Goal: Task Accomplishment & Management: Use online tool/utility

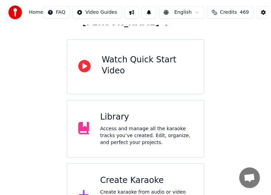
scroll to position [81, 0]
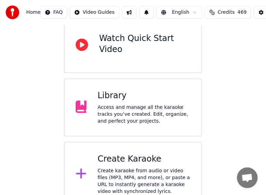
click at [142, 154] on div "Create Karaoke" at bounding box center [144, 159] width 93 height 11
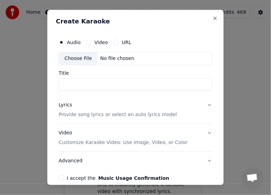
click at [84, 57] on div "Choose File" at bounding box center [78, 58] width 39 height 12
drag, startPoint x: 70, startPoint y: 84, endPoint x: 41, endPoint y: 84, distance: 29.7
click at [41, 84] on body "**********" at bounding box center [133, 63] width 266 height 288
click at [107, 88] on input "********" at bounding box center [136, 84] width 154 height 12
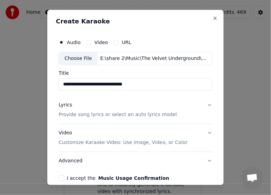
type input "**********"
click at [150, 113] on p "Provide song lyrics or select an auto lyrics model" at bounding box center [118, 114] width 118 height 7
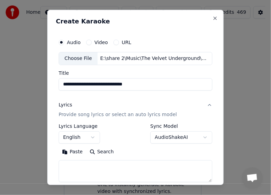
scroll to position [97, 0]
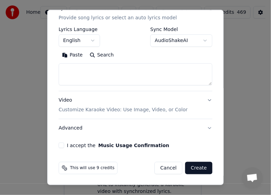
click at [117, 72] on textarea at bounding box center [136, 74] width 154 height 22
paste textarea "**********"
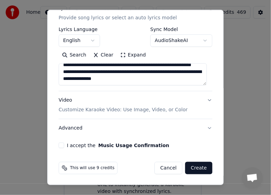
scroll to position [1237, 0]
type textarea "**********"
click at [149, 108] on p "Customize Karaoke Video: Use Image, Video, or Color" at bounding box center [123, 110] width 129 height 7
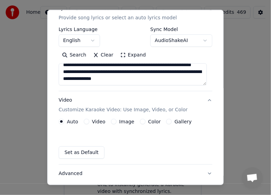
scroll to position [78, 0]
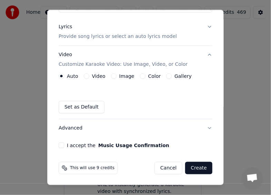
click at [112, 75] on button "Image" at bounding box center [114, 76] width 6 height 6
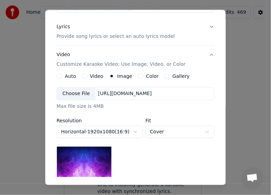
click at [79, 91] on div "Choose File" at bounding box center [76, 94] width 39 height 12
click at [127, 88] on div "Choose File [URL][DOMAIN_NAME]" at bounding box center [136, 93] width 158 height 13
click at [155, 93] on div "[URL][DOMAIN_NAME]" at bounding box center [125, 93] width 59 height 7
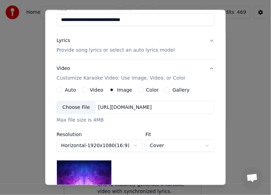
scroll to position [138, 0]
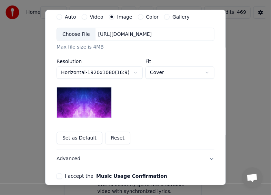
click at [77, 33] on div "Choose File" at bounding box center [76, 34] width 39 height 12
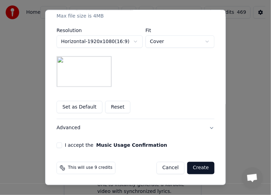
scroll to position [100, 0]
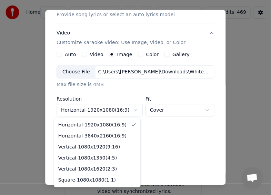
click at [130, 110] on body "**********" at bounding box center [133, 63] width 266 height 288
click at [127, 81] on body "**********" at bounding box center [133, 63] width 266 height 288
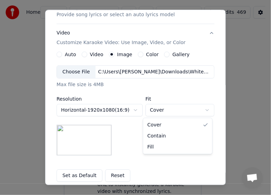
click at [171, 108] on body "**********" at bounding box center [133, 63] width 266 height 288
select select "*******"
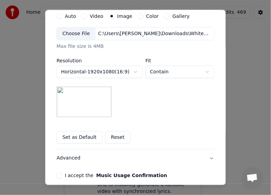
scroll to position [169, 0]
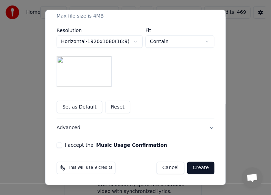
click at [57, 143] on button "I accept the Music Usage Confirmation" at bounding box center [60, 145] width 6 height 6
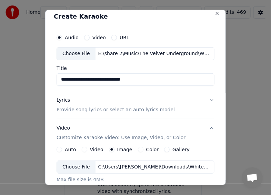
scroll to position [0, 0]
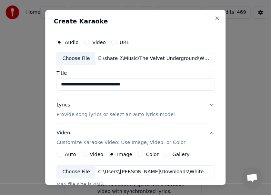
click at [208, 104] on button "Lyrics Provide song lyrics or select an auto lyrics model" at bounding box center [136, 110] width 158 height 28
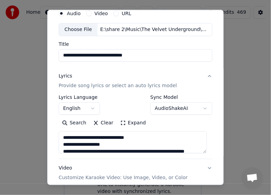
scroll to position [28, 0]
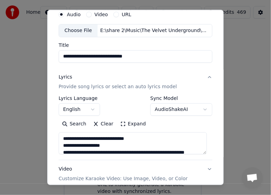
click at [201, 109] on body "**********" at bounding box center [133, 63] width 266 height 288
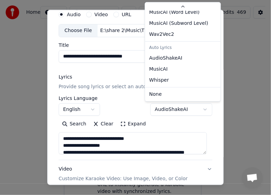
scroll to position [26, 0]
click at [118, 75] on body "**********" at bounding box center [133, 63] width 266 height 288
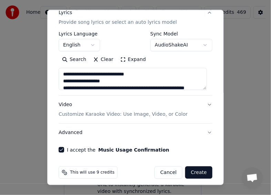
scroll to position [97, 0]
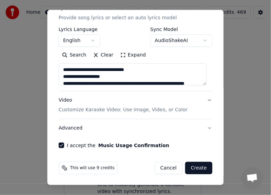
click at [151, 108] on p "Customize Karaoke Video: Use Image, Video, or Color" at bounding box center [123, 110] width 129 height 7
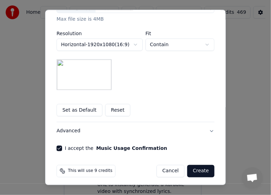
scroll to position [169, 0]
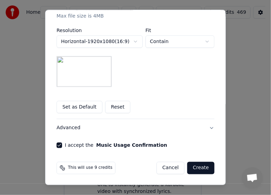
click at [207, 125] on button "Advanced" at bounding box center [136, 128] width 158 height 18
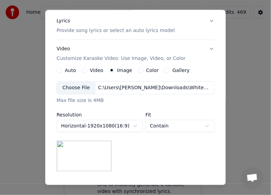
scroll to position [59, 0]
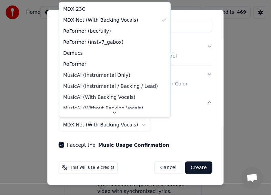
click at [131, 123] on body "**********" at bounding box center [133, 63] width 266 height 288
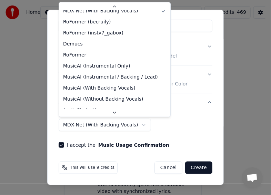
scroll to position [18, 0]
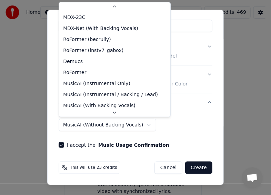
click at [139, 124] on body "**********" at bounding box center [133, 63] width 266 height 288
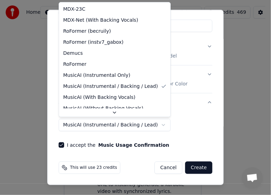
click at [149, 127] on body "**********" at bounding box center [133, 63] width 266 height 288
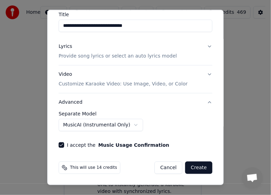
click at [131, 123] on body "**********" at bounding box center [133, 63] width 266 height 288
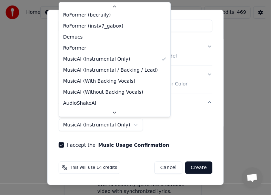
scroll to position [18, 0]
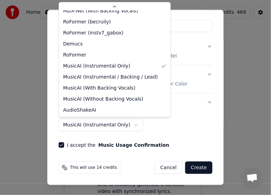
select select "**********"
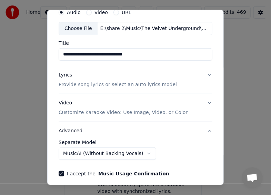
scroll to position [59, 0]
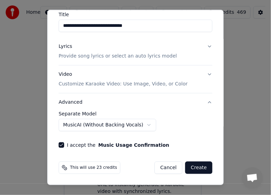
click at [196, 166] on button "Create" at bounding box center [198, 168] width 27 height 12
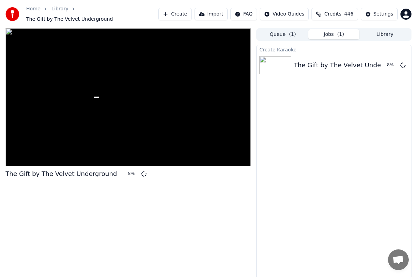
click at [93, 16] on span "The Gift by The Velvet Underground" at bounding box center [69, 19] width 87 height 7
click at [376, 12] on div "Settings" at bounding box center [384, 14] width 20 height 7
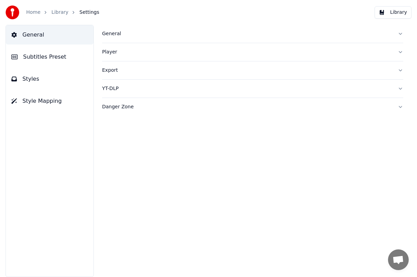
click at [109, 33] on div "General" at bounding box center [247, 33] width 290 height 7
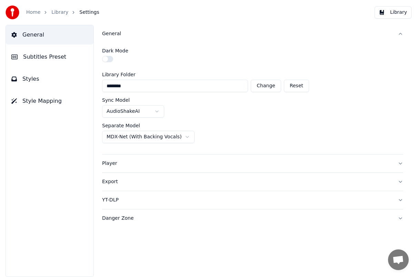
click at [158, 135] on html "Home Library Settings Library General Subtitles Preset Styles Style Mapping Gen…" at bounding box center [208, 138] width 417 height 277
click at [294, 128] on div "Separate Model MusicAI (Instrumental / Backing / Lead)" at bounding box center [252, 133] width 301 height 20
click at [56, 12] on link "Library" at bounding box center [59, 12] width 17 height 7
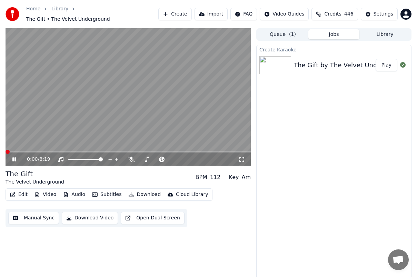
click at [6, 150] on span at bounding box center [8, 152] width 4 height 4
drag, startPoint x: 16, startPoint y: 148, endPoint x: 3, endPoint y: 148, distance: 13.5
click at [3, 148] on div "0:00 / 8:19 The Gift The Velvet Underground BPM 112 Key Am Edit Video Audio Sub…" at bounding box center [208, 154] width 417 height 252
click at [15, 157] on icon at bounding box center [13, 159] width 3 height 4
click at [21, 191] on button "Edit" at bounding box center [18, 195] width 23 height 10
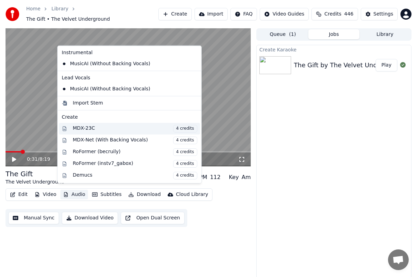
click at [118, 129] on div "MDX-23C 4 credits" at bounding box center [135, 129] width 125 height 8
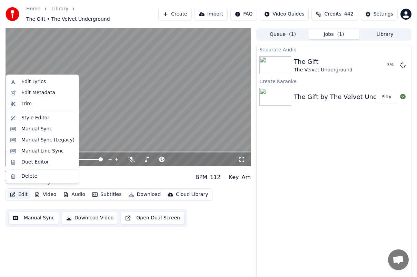
click at [18, 190] on button "Edit" at bounding box center [18, 195] width 23 height 10
click at [44, 92] on div "Edit Metadata" at bounding box center [38, 92] width 34 height 7
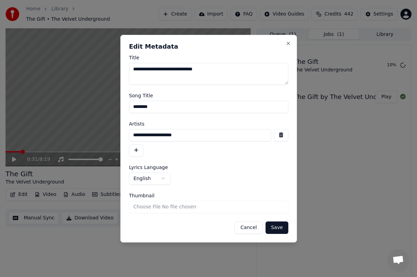
click at [140, 206] on input "Thumbnail" at bounding box center [208, 206] width 159 height 12
type input "**********"
click at [278, 225] on button "Save" at bounding box center [276, 227] width 23 height 12
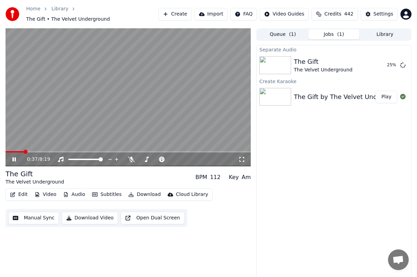
click at [17, 147] on video at bounding box center [128, 97] width 245 height 138
click at [18, 150] on span at bounding box center [20, 152] width 4 height 4
click at [12, 157] on icon at bounding box center [14, 159] width 4 height 5
click at [12, 157] on icon at bounding box center [13, 159] width 3 height 4
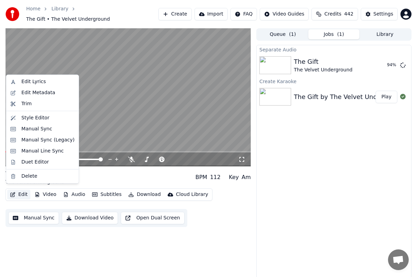
click at [20, 191] on button "Edit" at bounding box center [18, 195] width 23 height 10
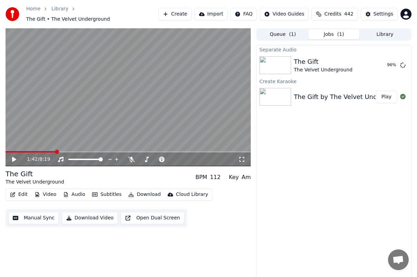
click at [298, 157] on div "Separate Audio The Gift The Velvet Underground 96 % Create Karaoke The Gift by …" at bounding box center [333, 163] width 155 height 236
click at [6, 150] on span at bounding box center [8, 152] width 4 height 4
click at [13, 157] on icon at bounding box center [13, 159] width 3 height 4
click at [283, 129] on div "Separate Audio The Gift The Velvet Underground Play Create Karaoke The Gift by …" at bounding box center [333, 163] width 155 height 236
click at [379, 33] on button "Library" at bounding box center [384, 34] width 51 height 10
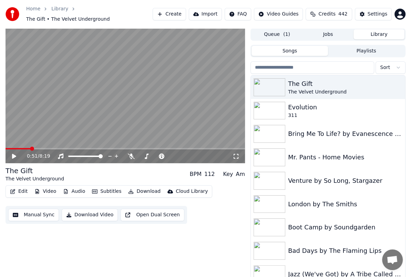
click at [270, 29] on button "Queue ( 1 )" at bounding box center [277, 34] width 51 height 10
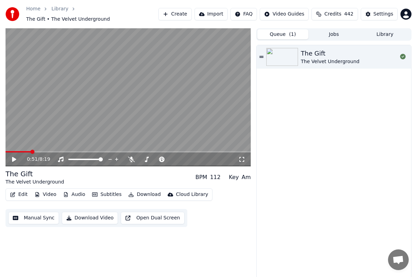
click at [334, 29] on button "Jobs" at bounding box center [333, 34] width 51 height 10
click at [274, 29] on button "Queue ( 1 )" at bounding box center [282, 34] width 51 height 10
click at [392, 29] on button "Library" at bounding box center [384, 34] width 51 height 10
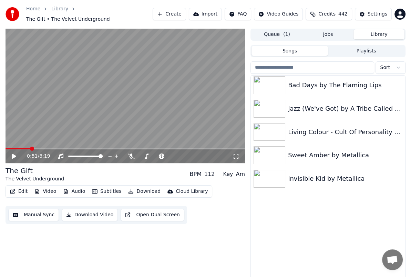
scroll to position [172, 0]
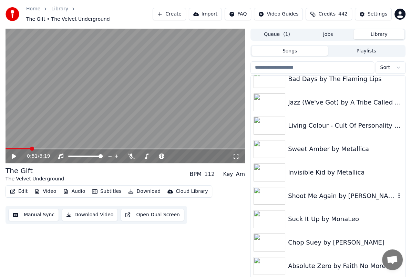
click at [333, 196] on div "Shoot Me Again by [PERSON_NAME]" at bounding box center [342, 196] width 108 height 10
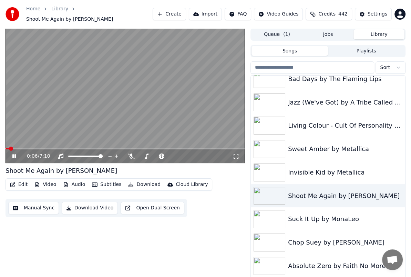
click at [12, 154] on icon at bounding box center [13, 156] width 3 height 4
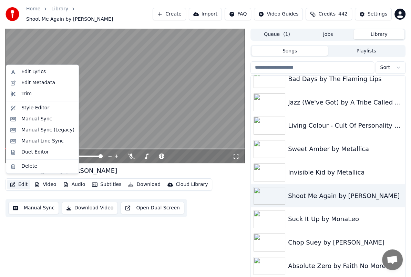
click at [16, 180] on button "Edit" at bounding box center [18, 185] width 23 height 10
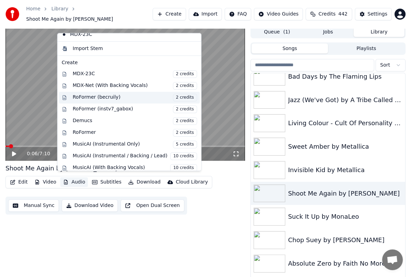
scroll to position [69, 0]
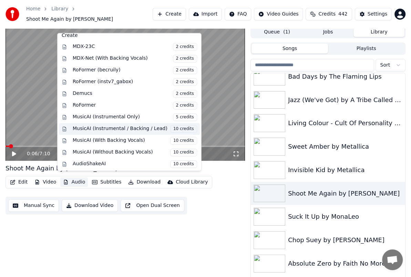
click at [170, 128] on span "10 credits" at bounding box center [183, 129] width 27 height 8
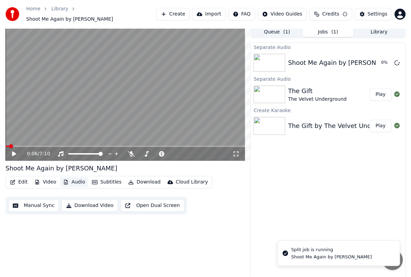
scroll to position [0, 0]
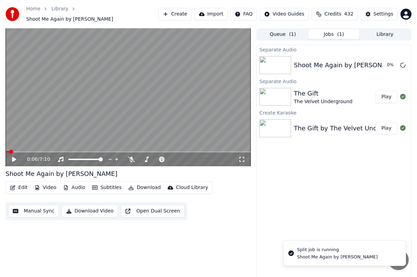
click at [19, 185] on button "Edit" at bounding box center [18, 188] width 23 height 10
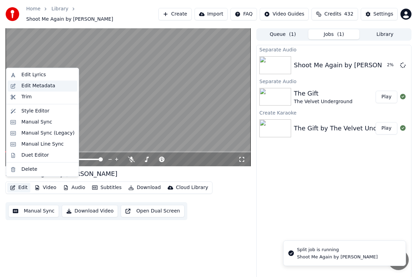
click at [45, 85] on div "Edit Metadata" at bounding box center [38, 85] width 34 height 7
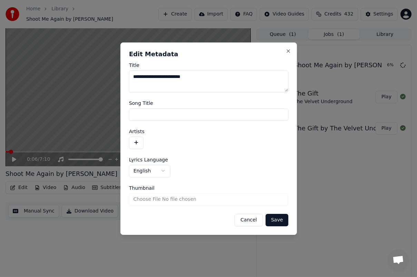
drag, startPoint x: 168, startPoint y: 78, endPoint x: 107, endPoint y: 76, distance: 61.4
click at [107, 76] on body "**********" at bounding box center [208, 138] width 417 height 277
click at [152, 115] on input "Song Title" at bounding box center [208, 114] width 159 height 12
paste input "**********"
type input "**********"
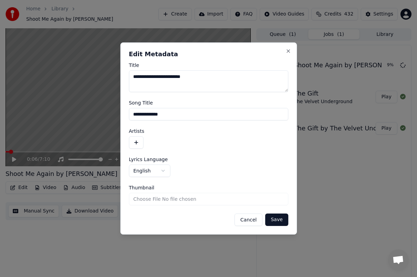
click at [138, 140] on button "button" at bounding box center [136, 142] width 14 height 12
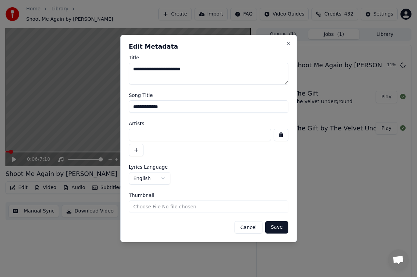
click at [190, 73] on textarea "**********" at bounding box center [208, 74] width 159 height 22
click at [151, 135] on input at bounding box center [200, 135] width 142 height 12
paste input "*********"
type input "*********"
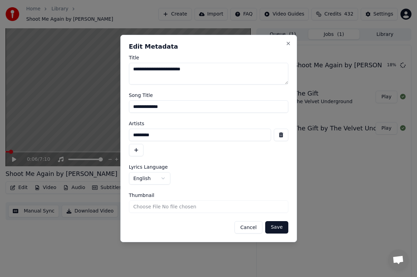
click at [279, 226] on button "Save" at bounding box center [276, 227] width 23 height 12
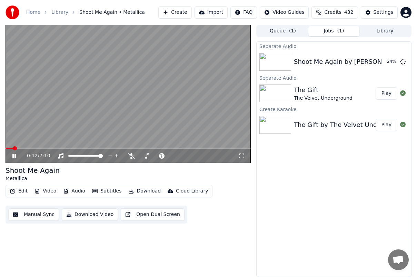
click at [13, 155] on icon at bounding box center [13, 156] width 3 height 4
click at [31, 148] on span at bounding box center [33, 148] width 4 height 4
click at [33, 147] on span at bounding box center [33, 148] width 4 height 4
click at [42, 148] on span at bounding box center [43, 148] width 4 height 4
click at [80, 156] on span at bounding box center [81, 156] width 4 height 4
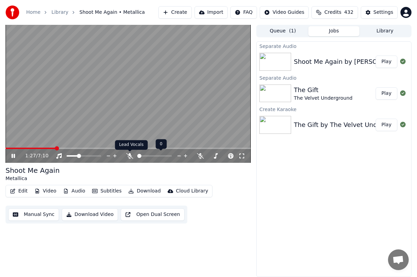
click at [130, 155] on icon at bounding box center [129, 156] width 7 height 6
click at [130, 156] on icon at bounding box center [130, 156] width 4 height 6
click at [146, 156] on icon at bounding box center [144, 156] width 7 height 6
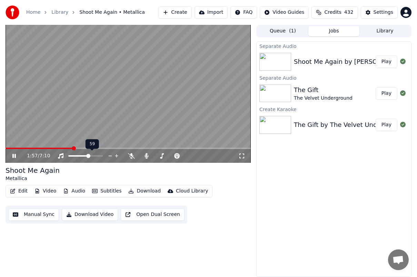
click at [88, 155] on span at bounding box center [88, 156] width 4 height 4
click at [99, 156] on span at bounding box center [98, 156] width 4 height 4
click at [13, 153] on icon at bounding box center [19, 156] width 16 height 6
click at [12, 155] on icon at bounding box center [14, 155] width 4 height 5
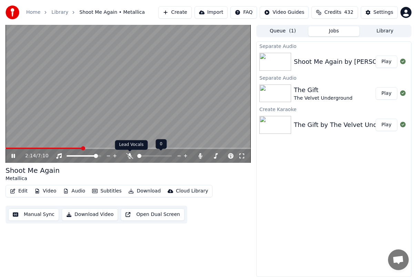
click at [130, 155] on icon at bounding box center [129, 156] width 7 height 6
click at [130, 156] on icon at bounding box center [130, 156] width 4 height 6
click at [129, 156] on icon at bounding box center [129, 156] width 7 height 6
click at [129, 156] on icon at bounding box center [130, 156] width 4 height 6
click at [14, 157] on icon at bounding box center [19, 156] width 16 height 6
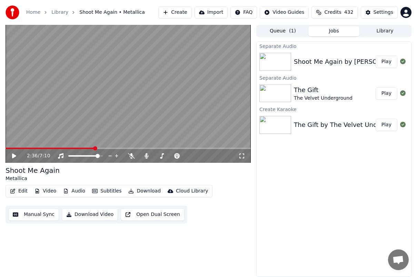
click at [383, 31] on button "Library" at bounding box center [384, 31] width 51 height 10
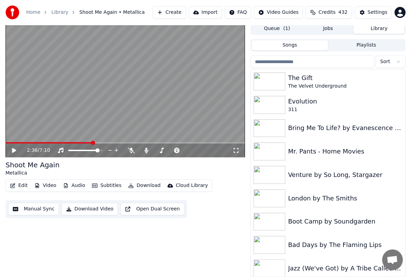
click at [122, 166] on div "Shoot Me Again Metallica" at bounding box center [126, 168] width 240 height 17
click at [299, 80] on div "The Gift" at bounding box center [342, 78] width 108 height 10
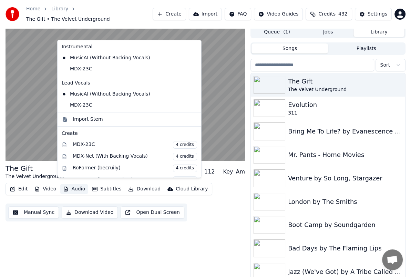
click at [77, 185] on button "Audio" at bounding box center [74, 189] width 28 height 10
click at [94, 67] on div "MDX-23C" at bounding box center [124, 68] width 131 height 11
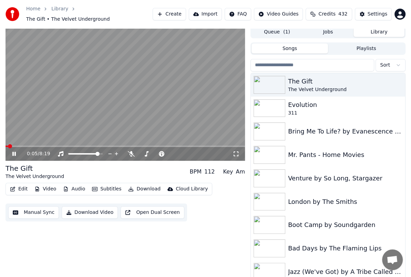
click at [6, 146] on span at bounding box center [7, 146] width 2 height 1
drag, startPoint x: 3, startPoint y: 142, endPoint x: -1, endPoint y: 142, distance: 4.5
click at [0, 142] on html "Home Library The Gift • The Velvet Underground Create Import FAQ Video Guides C…" at bounding box center [205, 136] width 411 height 277
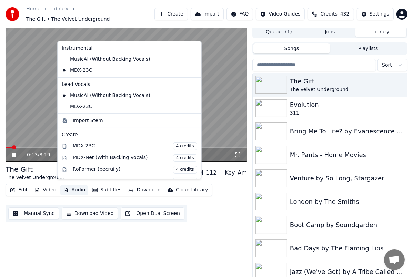
click at [72, 188] on button "Audio" at bounding box center [74, 190] width 28 height 10
click at [192, 58] on icon at bounding box center [196, 60] width 8 height 6
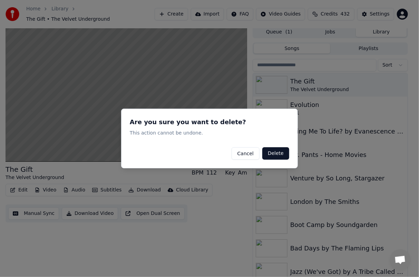
click at [277, 153] on button "Delete" at bounding box center [275, 153] width 27 height 12
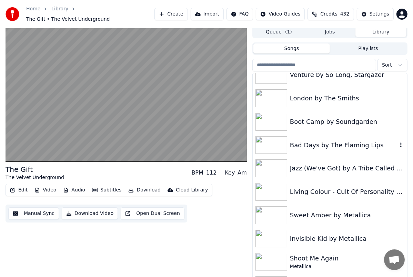
scroll to position [207, 0]
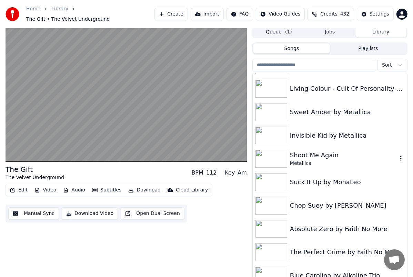
click at [317, 152] on div "Shoot Me Again" at bounding box center [344, 155] width 108 height 10
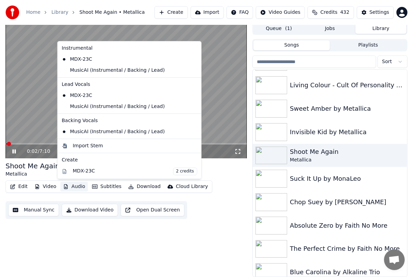
click at [76, 186] on button "Audio" at bounding box center [74, 187] width 28 height 10
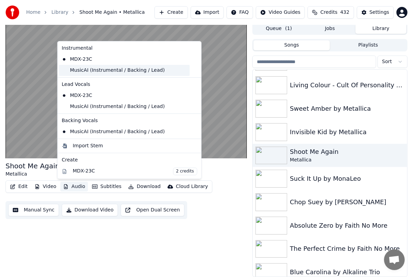
click at [108, 68] on div "MusicAI (Instrumental / Backing / Lead)" at bounding box center [124, 70] width 131 height 11
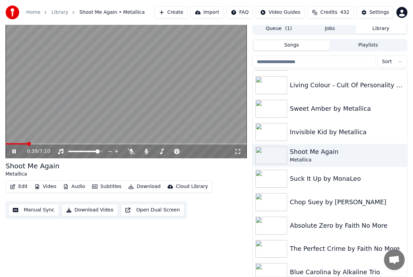
click at [27, 143] on span at bounding box center [126, 143] width 241 height 1
click at [49, 143] on span at bounding box center [126, 143] width 241 height 1
click at [58, 143] on span at bounding box center [126, 143] width 241 height 1
click at [78, 188] on button "Audio" at bounding box center [74, 187] width 28 height 10
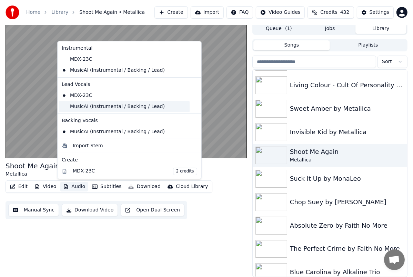
click at [100, 104] on div "MusicAI (Instrumental / Backing / Lead)" at bounding box center [124, 106] width 131 height 11
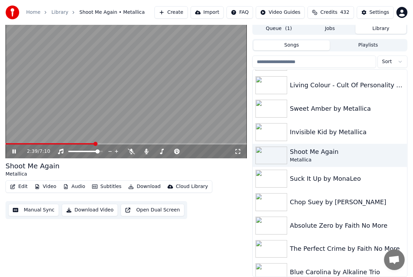
click at [77, 186] on button "Audio" at bounding box center [74, 187] width 28 height 10
click at [224, 169] on div "Shoot Me Again Metallica" at bounding box center [126, 169] width 241 height 17
click at [15, 150] on icon at bounding box center [13, 151] width 3 height 4
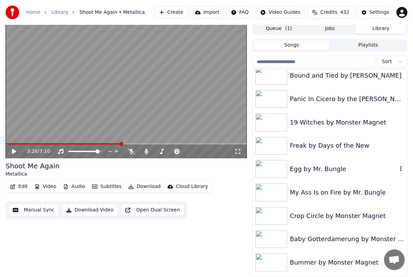
scroll to position [917, 0]
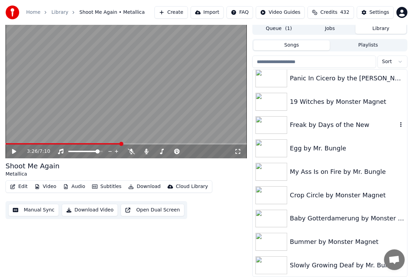
click at [320, 125] on div "Freak by Days of the New" at bounding box center [344, 125] width 108 height 10
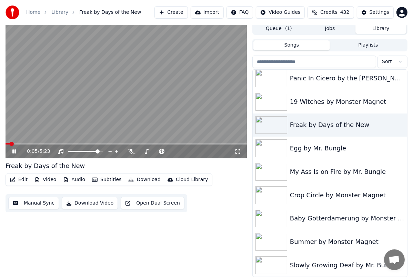
click at [34, 136] on video at bounding box center [126, 90] width 241 height 136
click at [15, 180] on icon "button" at bounding box center [13, 179] width 6 height 5
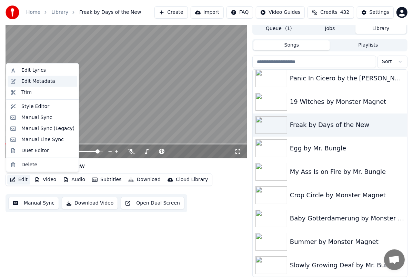
click at [36, 81] on div "Edit Metadata" at bounding box center [38, 81] width 34 height 7
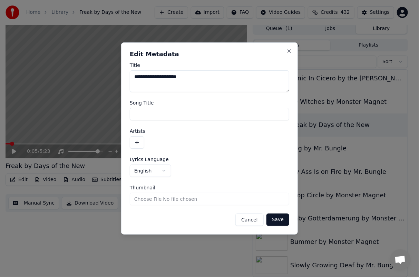
click at [141, 76] on textarea "**********" at bounding box center [209, 81] width 159 height 22
click at [157, 110] on input "Song Title" at bounding box center [209, 114] width 159 height 12
paste input "*****"
type input "*****"
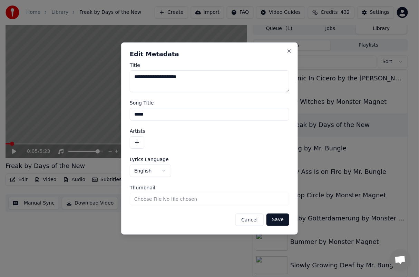
click at [139, 144] on button "button" at bounding box center [137, 142] width 14 height 12
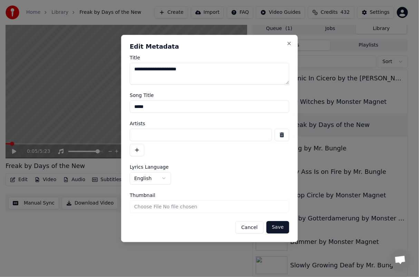
drag, startPoint x: 153, startPoint y: 70, endPoint x: 207, endPoint y: 72, distance: 53.5
click at [207, 72] on textarea "**********" at bounding box center [209, 74] width 159 height 22
click at [150, 135] on input at bounding box center [201, 135] width 142 height 12
paste input "**********"
type input "**********"
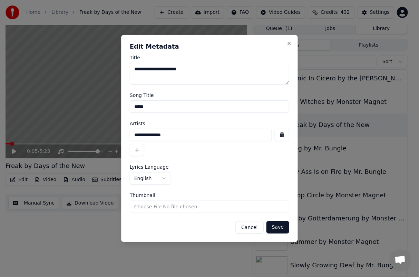
click at [282, 229] on button "Save" at bounding box center [277, 227] width 23 height 12
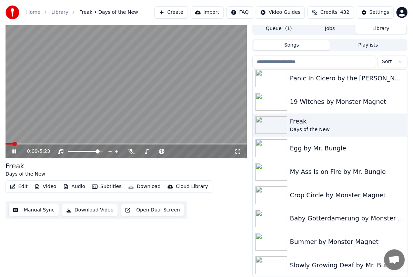
click at [14, 153] on icon at bounding box center [19, 152] width 16 height 6
click at [75, 186] on button "Audio" at bounding box center [74, 187] width 28 height 10
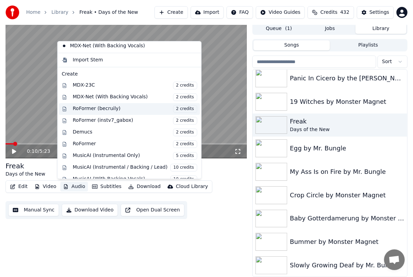
scroll to position [69, 0]
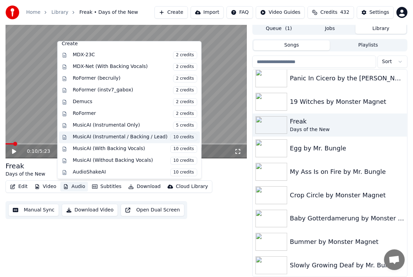
click at [121, 135] on div "MusicAI (Instrumental / Backing / Lead) 10 credits" at bounding box center [135, 137] width 125 height 8
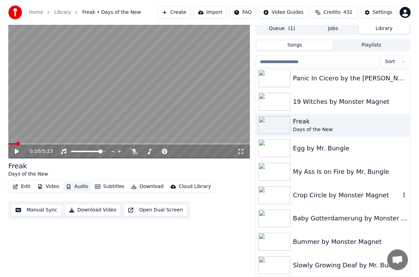
scroll to position [0, 0]
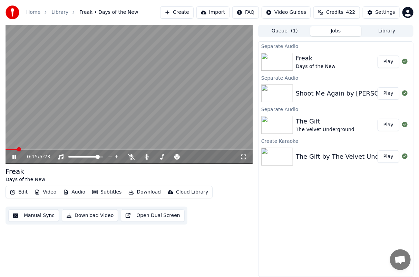
click at [77, 193] on button "Audio" at bounding box center [74, 192] width 28 height 10
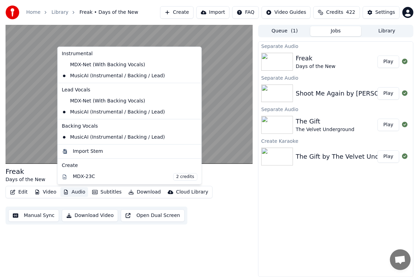
click at [241, 226] on div "Freak Days of the New Edit Video Audio Subtitles Download Cloud Library Manual …" at bounding box center [129, 151] width 247 height 252
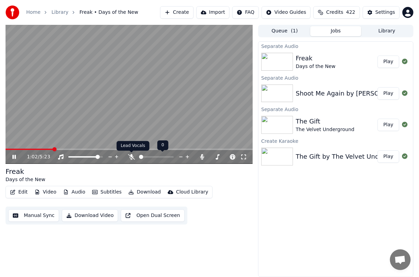
click at [130, 157] on icon at bounding box center [131, 157] width 7 height 6
click at [131, 157] on icon at bounding box center [132, 157] width 4 height 6
click at [131, 157] on icon at bounding box center [131, 157] width 7 height 6
click at [131, 157] on icon at bounding box center [132, 157] width 4 height 6
click at [131, 156] on icon at bounding box center [131, 157] width 7 height 6
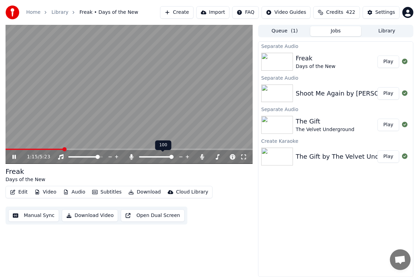
click at [131, 156] on icon at bounding box center [132, 157] width 4 height 6
click at [129, 156] on icon at bounding box center [131, 157] width 7 height 6
click at [130, 157] on icon at bounding box center [132, 157] width 4 height 6
click at [131, 156] on icon at bounding box center [131, 157] width 7 height 6
click at [131, 156] on icon at bounding box center [132, 157] width 4 height 6
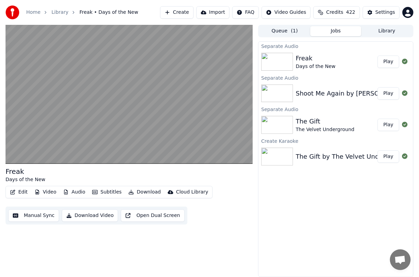
click at [75, 191] on button "Audio" at bounding box center [74, 192] width 28 height 10
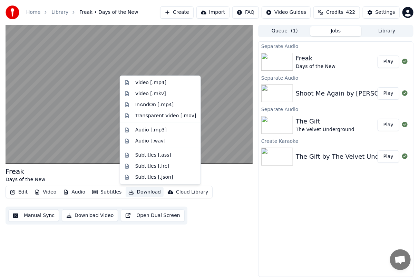
click at [248, 189] on div "Edit Video Audio Subtitles Download Cloud Library Manual Sync Download Video Op…" at bounding box center [129, 205] width 247 height 39
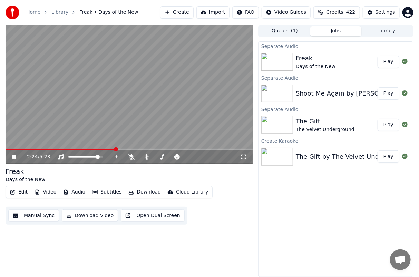
click at [16, 156] on icon at bounding box center [13, 157] width 3 height 4
click at [188, 13] on button "Create" at bounding box center [176, 12] width 33 height 12
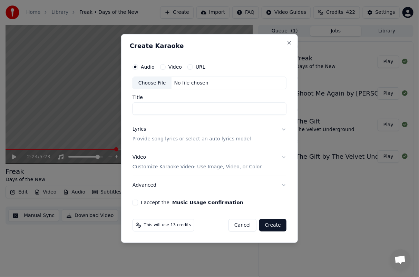
click at [171, 66] on label "Video" at bounding box center [174, 66] width 13 height 5
click at [166, 66] on button "Video" at bounding box center [163, 67] width 6 height 6
click at [154, 83] on div "Choose File" at bounding box center [152, 83] width 39 height 12
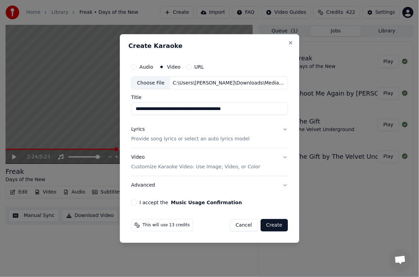
drag, startPoint x: 172, startPoint y: 108, endPoint x: 82, endPoint y: 107, distance: 90.0
click at [82, 107] on body "**********" at bounding box center [209, 138] width 419 height 277
drag, startPoint x: 223, startPoint y: 108, endPoint x: 200, endPoint y: 110, distance: 23.2
click at [200, 110] on input "**********" at bounding box center [209, 109] width 157 height 12
drag, startPoint x: 172, startPoint y: 109, endPoint x: 115, endPoint y: 108, distance: 57.3
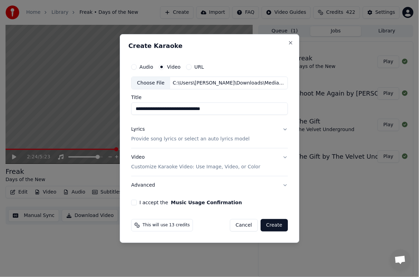
click at [115, 108] on body "**********" at bounding box center [209, 138] width 419 height 277
type input "**********"
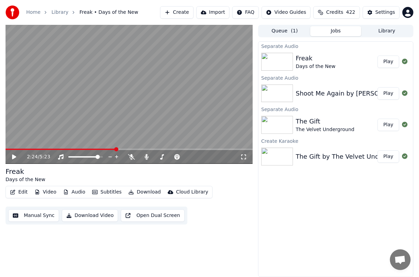
click at [191, 12] on button "Create" at bounding box center [176, 12] width 33 height 12
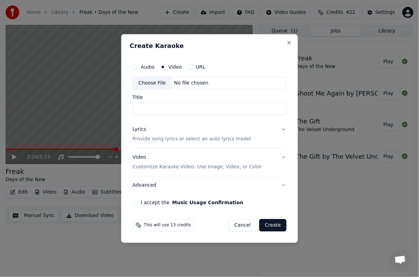
click at [155, 82] on div "Choose File" at bounding box center [152, 83] width 39 height 12
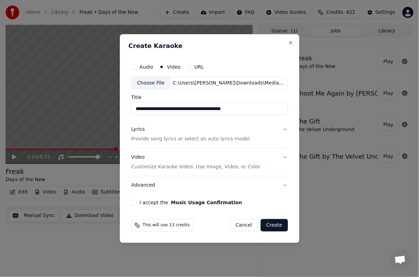
drag, startPoint x: 172, startPoint y: 108, endPoint x: 97, endPoint y: 109, distance: 75.5
click at [97, 109] on body "**********" at bounding box center [209, 138] width 419 height 277
drag, startPoint x: 188, startPoint y: 109, endPoint x: 166, endPoint y: 109, distance: 21.7
click at [170, 109] on input "**********" at bounding box center [209, 109] width 157 height 12
click at [165, 109] on input "**********" at bounding box center [209, 109] width 157 height 12
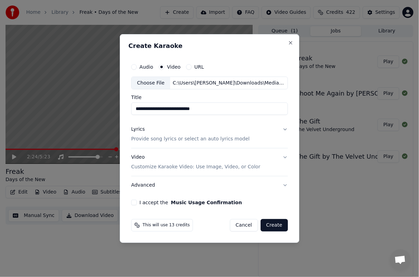
drag, startPoint x: 187, startPoint y: 109, endPoint x: 174, endPoint y: 109, distance: 12.8
click at [174, 109] on input "**********" at bounding box center [209, 109] width 157 height 12
click at [170, 109] on input "**********" at bounding box center [209, 109] width 157 height 12
click at [167, 108] on input "**********" at bounding box center [209, 109] width 157 height 12
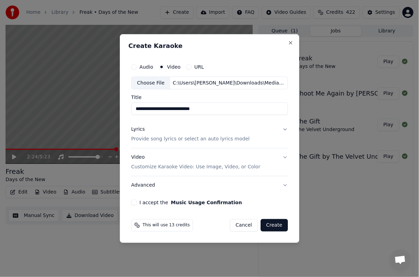
drag, startPoint x: 188, startPoint y: 108, endPoint x: 163, endPoint y: 108, distance: 24.5
click at [163, 108] on input "**********" at bounding box center [209, 109] width 157 height 12
click at [209, 108] on input "**********" at bounding box center [209, 109] width 157 height 12
type input "**********"
click at [229, 140] on p "Provide song lyrics or select an auto lyrics model" at bounding box center [190, 139] width 118 height 7
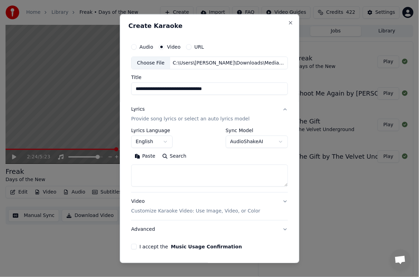
click at [157, 174] on textarea at bounding box center [209, 176] width 157 height 22
paste textarea "**********"
type textarea "**********"
click at [279, 200] on button "Video Customize Karaoke Video: Use Image, Video, or Color" at bounding box center [209, 206] width 157 height 28
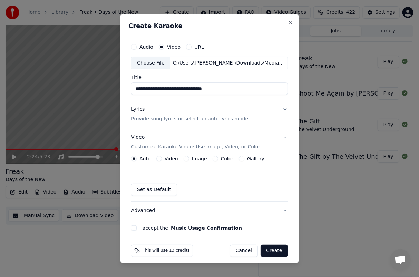
click at [159, 158] on button "Video" at bounding box center [159, 159] width 6 height 6
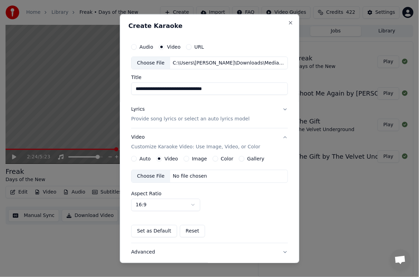
click at [181, 175] on div "No file chosen" at bounding box center [190, 176] width 40 height 7
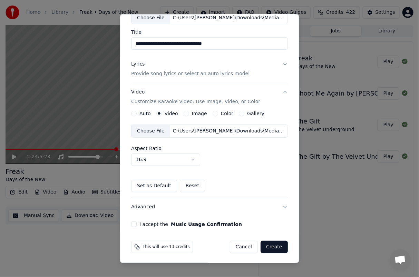
scroll to position [46, 0]
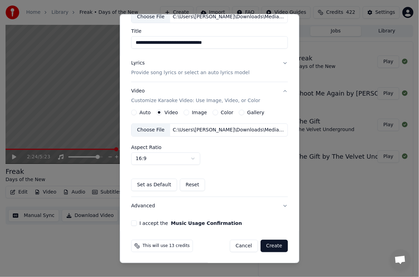
click at [131, 223] on button "I accept the Music Usage Confirmation" at bounding box center [134, 223] width 6 height 6
click at [280, 205] on button "Advanced" at bounding box center [209, 206] width 157 height 18
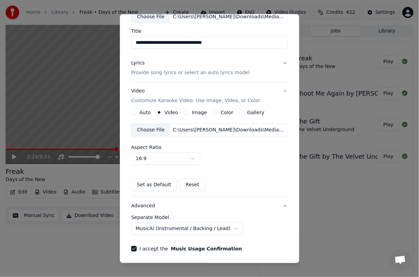
scroll to position [0, 0]
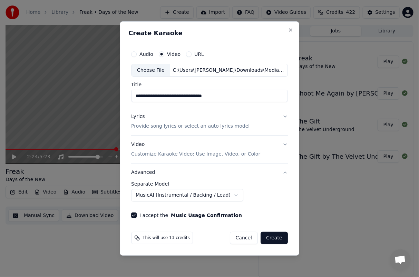
click at [276, 239] on button "Create" at bounding box center [273, 238] width 27 height 12
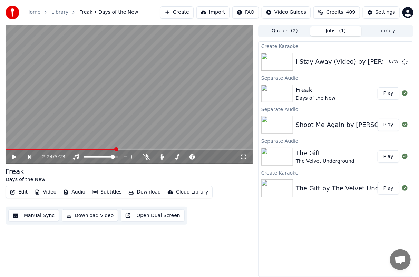
click at [187, 10] on button "Create" at bounding box center [176, 12] width 33 height 12
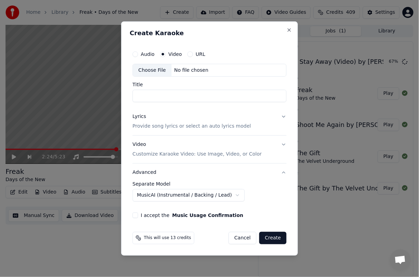
click at [136, 54] on button "Audio" at bounding box center [135, 54] width 6 height 6
click at [176, 69] on div "No file chosen" at bounding box center [191, 70] width 40 height 7
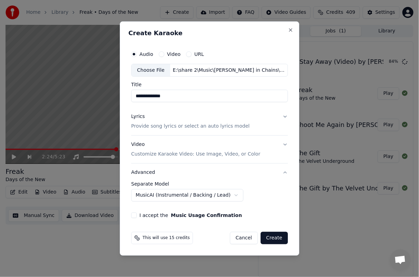
drag, startPoint x: 145, startPoint y: 96, endPoint x: 122, endPoint y: 95, distance: 22.4
click at [122, 95] on div "**********" at bounding box center [209, 138] width 179 height 235
click at [179, 96] on input "**********" at bounding box center [209, 96] width 157 height 12
type input "**********"
click at [176, 126] on p "Provide song lyrics or select an auto lyrics model" at bounding box center [190, 126] width 118 height 7
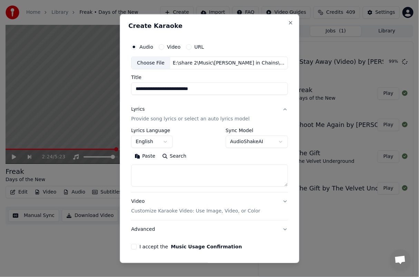
click at [191, 172] on textarea at bounding box center [209, 176] width 157 height 22
paste textarea "**********"
type textarea "**********"
click at [135, 245] on button "I accept the Music Usage Confirmation" at bounding box center [134, 247] width 6 height 6
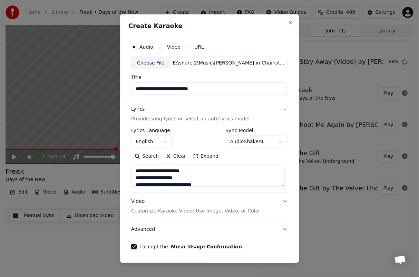
scroll to position [23, 0]
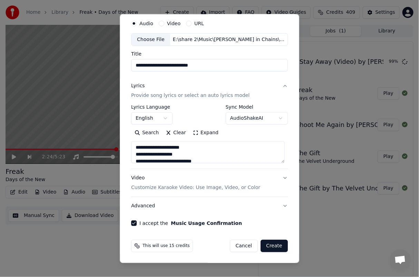
click at [228, 187] on p "Customize Karaoke Video: Use Image, Video, or Color" at bounding box center [195, 187] width 129 height 7
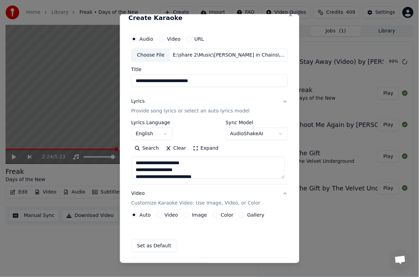
scroll to position [5, 0]
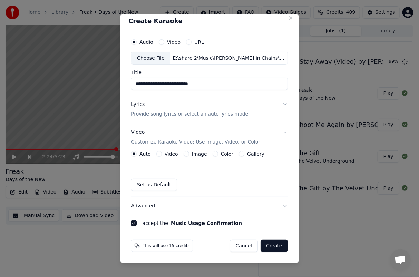
click at [184, 153] on button "Image" at bounding box center [186, 154] width 6 height 6
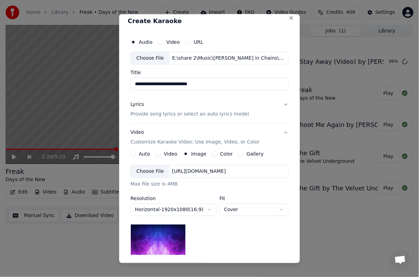
click at [157, 171] on div "Choose File" at bounding box center [150, 171] width 39 height 12
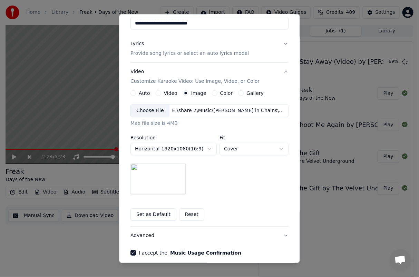
scroll to position [95, 0]
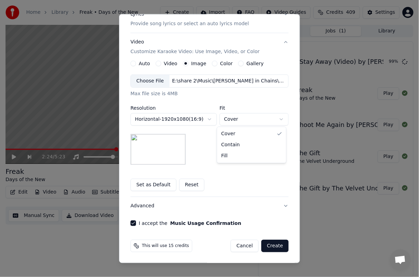
click at [241, 120] on body "**********" at bounding box center [209, 138] width 419 height 277
select select "*******"
click at [155, 182] on button "Set as Default" at bounding box center [153, 185] width 46 height 12
click at [282, 205] on button "Advanced" at bounding box center [209, 206] width 158 height 18
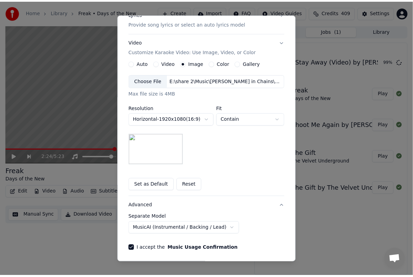
scroll to position [0, 0]
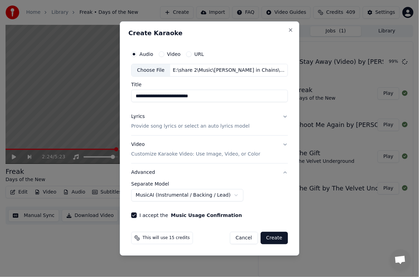
click at [279, 240] on button "Create" at bounding box center [273, 238] width 27 height 12
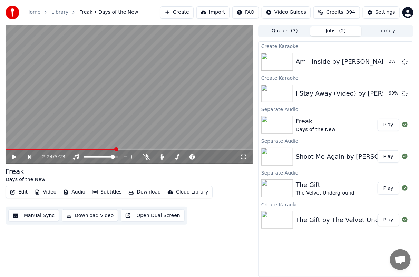
click at [288, 28] on button "Queue ( 3 )" at bounding box center [284, 31] width 51 height 10
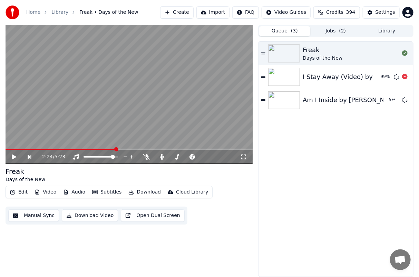
click at [303, 79] on div "I Stay Away (Video) by [PERSON_NAME] in Chains" at bounding box center [379, 77] width 154 height 10
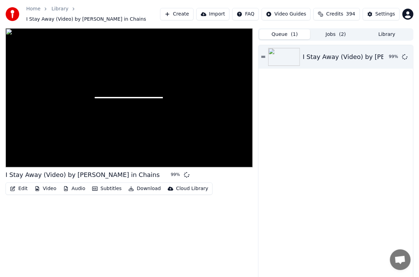
click at [16, 184] on button "Edit" at bounding box center [18, 189] width 23 height 10
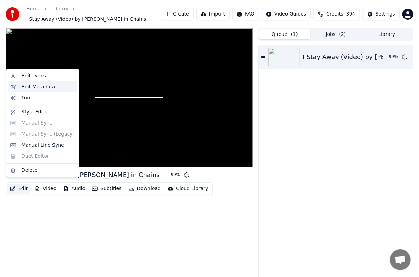
click at [32, 84] on div "Edit Metadata" at bounding box center [38, 86] width 34 height 7
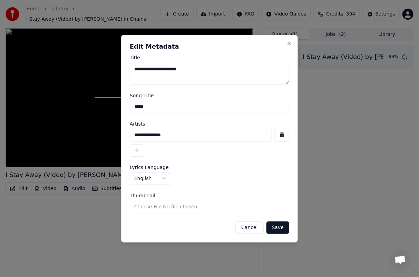
click at [251, 229] on button "Cancel" at bounding box center [249, 227] width 28 height 12
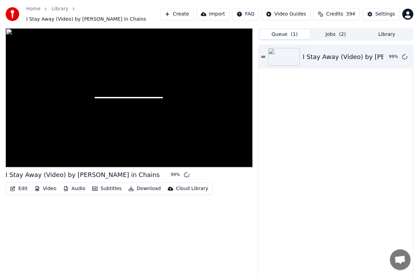
click at [12, 186] on icon "button" at bounding box center [12, 188] width 5 height 5
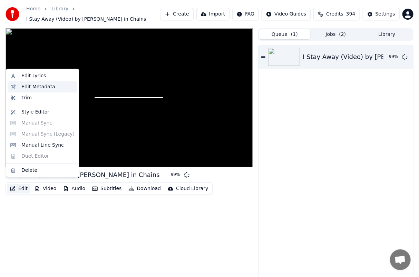
click at [38, 87] on div "Edit Metadata" at bounding box center [38, 86] width 34 height 7
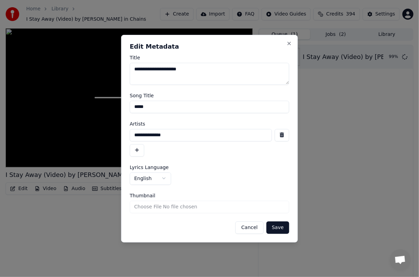
click at [249, 227] on button "Cancel" at bounding box center [249, 227] width 28 height 12
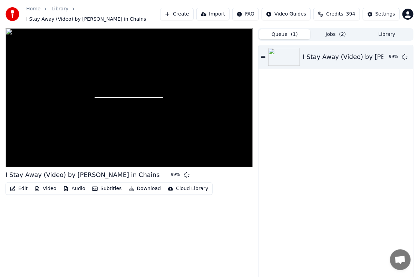
click at [326, 34] on button "Jobs ( 2 )" at bounding box center [335, 34] width 51 height 10
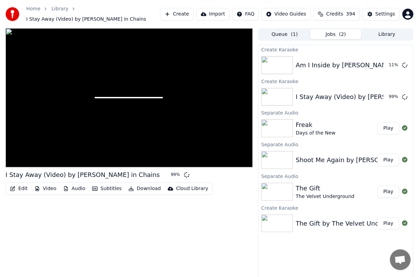
click at [317, 120] on div "Freak" at bounding box center [316, 125] width 40 height 10
click at [288, 120] on img at bounding box center [277, 128] width 32 height 18
click at [285, 29] on button "Queue ( 1 )" at bounding box center [284, 34] width 51 height 10
click at [336, 31] on button "Jobs ( 2 )" at bounding box center [335, 34] width 51 height 10
click at [304, 92] on div "I Stay Away (Video) by [PERSON_NAME] in Chains" at bounding box center [373, 97] width 154 height 10
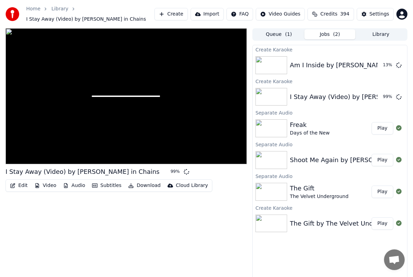
click at [380, 29] on button "Library" at bounding box center [381, 34] width 51 height 10
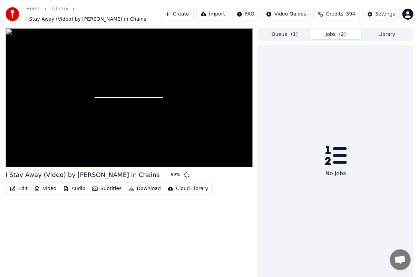
click at [319, 30] on button "Jobs ( 2 )" at bounding box center [335, 34] width 51 height 10
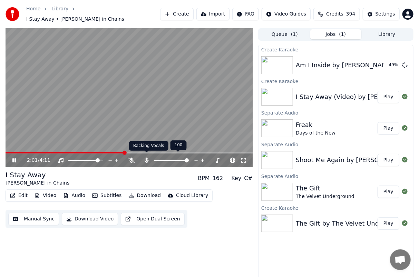
click at [145, 158] on icon at bounding box center [146, 161] width 7 height 6
click at [105, 147] on video at bounding box center [129, 97] width 247 height 139
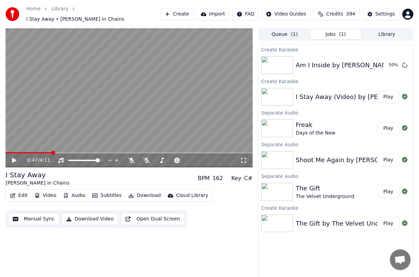
click at [51, 152] on span at bounding box center [53, 153] width 4 height 4
click at [12, 158] on icon at bounding box center [14, 160] width 4 height 5
click at [27, 152] on span at bounding box center [22, 152] width 33 height 1
click at [161, 158] on span at bounding box center [161, 160] width 4 height 4
click at [139, 158] on span at bounding box center [141, 160] width 4 height 4
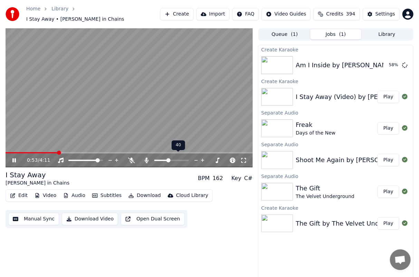
click at [168, 158] on span at bounding box center [168, 160] width 4 height 4
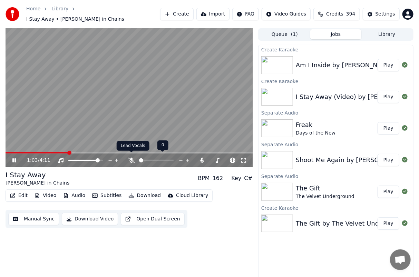
click at [130, 158] on icon at bounding box center [131, 161] width 7 height 6
click at [179, 158] on span at bounding box center [178, 160] width 4 height 4
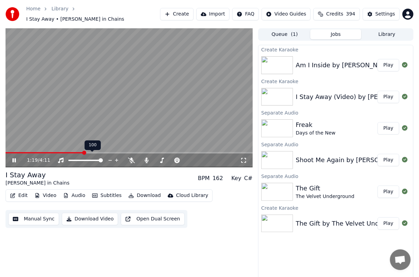
click at [103, 158] on span at bounding box center [101, 160] width 4 height 4
click at [189, 158] on span at bounding box center [187, 160] width 4 height 4
click at [131, 158] on icon at bounding box center [131, 161] width 7 height 6
click at [131, 158] on icon at bounding box center [132, 161] width 4 height 6
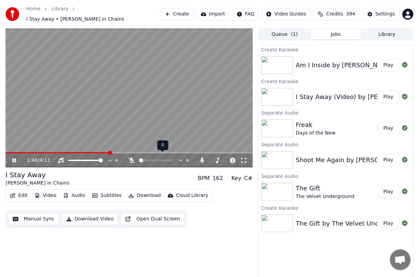
click at [131, 158] on icon at bounding box center [131, 161] width 7 height 6
click at [131, 158] on icon at bounding box center [132, 161] width 4 height 6
click at [131, 158] on icon at bounding box center [131, 161] width 7 height 6
click at [147, 158] on icon at bounding box center [146, 161] width 7 height 6
click at [130, 158] on icon at bounding box center [131, 161] width 7 height 6
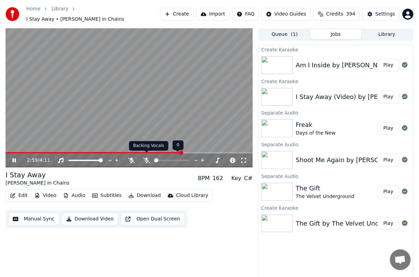
click at [147, 158] on icon at bounding box center [146, 161] width 7 height 6
click at [130, 158] on icon at bounding box center [131, 161] width 7 height 6
click at [130, 158] on icon at bounding box center [132, 161] width 4 height 6
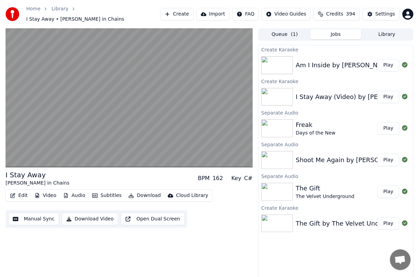
click at [16, 191] on button "Edit" at bounding box center [18, 196] width 23 height 10
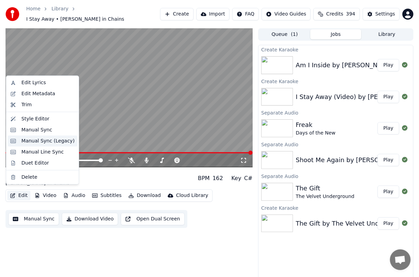
click at [37, 144] on div "Manual Sync (Legacy)" at bounding box center [47, 141] width 53 height 7
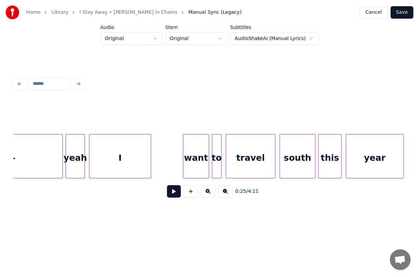
scroll to position [0, 1970]
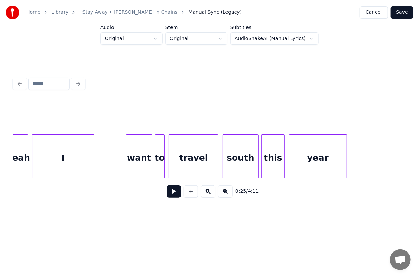
click at [61, 157] on div "I" at bounding box center [62, 158] width 61 height 47
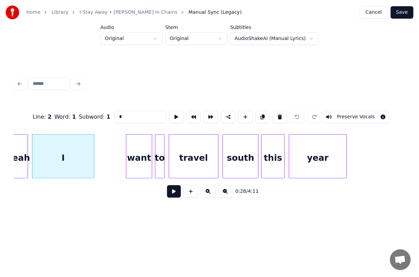
click at [173, 195] on button at bounding box center [174, 191] width 14 height 12
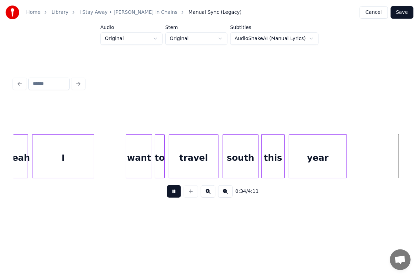
scroll to position [0, 2362]
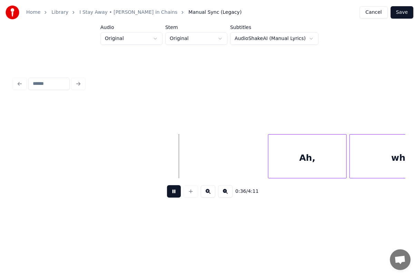
click at [173, 192] on button at bounding box center [174, 191] width 14 height 12
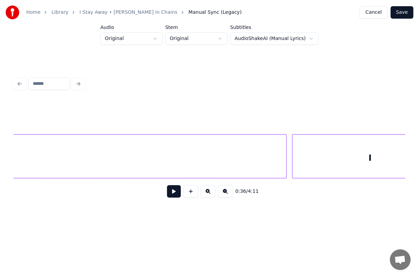
scroll to position [0, 13633]
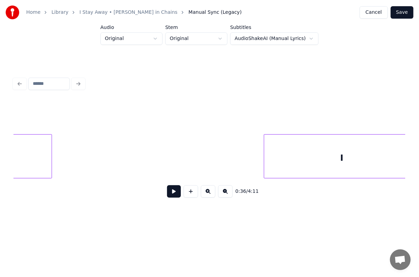
click at [50, 144] on div at bounding box center [51, 156] width 2 height 43
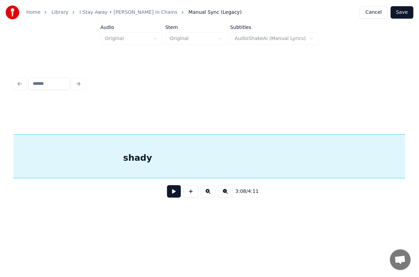
scroll to position [0, 13321]
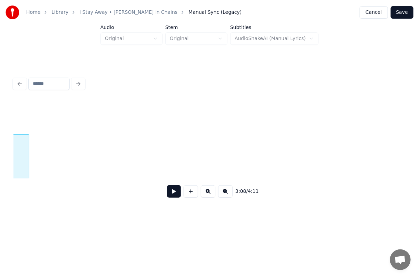
click at [27, 143] on div at bounding box center [28, 156] width 2 height 43
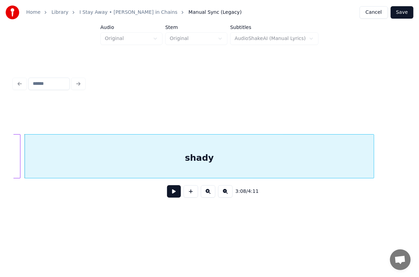
scroll to position [0, 12969]
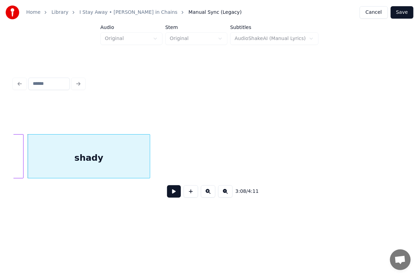
click at [148, 155] on div at bounding box center [149, 156] width 2 height 43
click at [144, 155] on div at bounding box center [144, 156] width 2 height 43
click at [145, 155] on div at bounding box center [144, 156] width 2 height 43
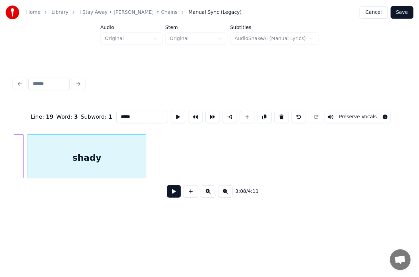
click at [145, 155] on div at bounding box center [145, 156] width 2 height 43
click at [173, 191] on button at bounding box center [174, 191] width 14 height 12
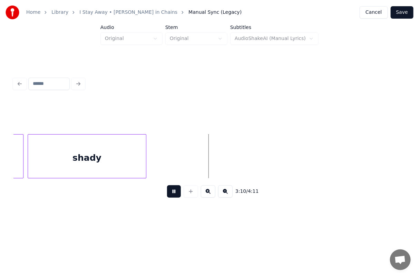
click at [173, 194] on button at bounding box center [174, 191] width 14 height 12
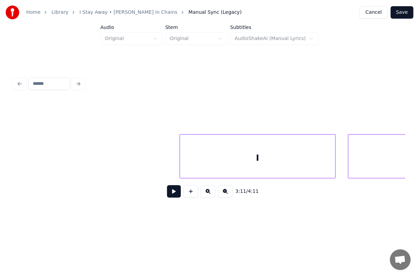
scroll to position [0, 13732]
click at [173, 193] on button at bounding box center [174, 191] width 14 height 12
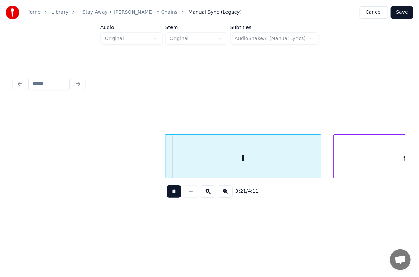
click at [173, 193] on button at bounding box center [174, 191] width 14 height 12
click at [148, 150] on div at bounding box center [149, 156] width 2 height 43
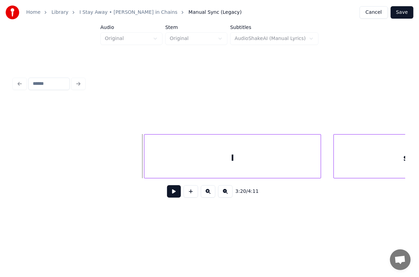
click at [143, 150] on div at bounding box center [144, 156] width 2 height 43
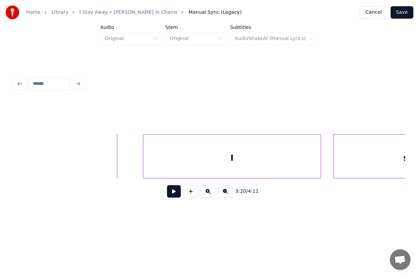
click at [172, 192] on button at bounding box center [174, 191] width 14 height 12
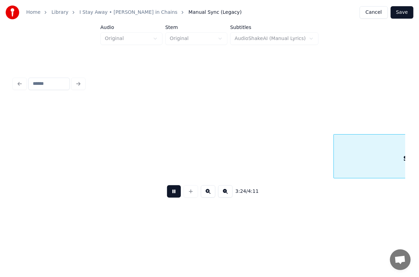
scroll to position [0, 14124]
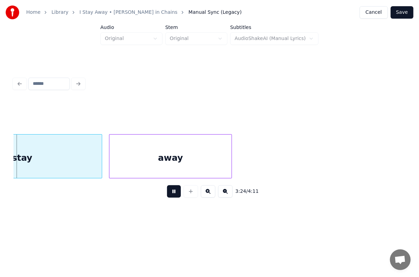
click at [176, 196] on button at bounding box center [174, 191] width 14 height 12
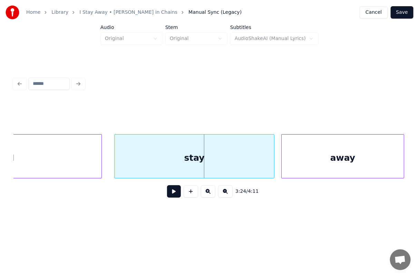
scroll to position [0, 13917]
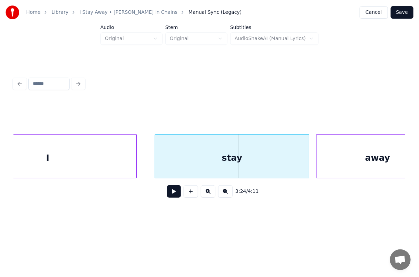
click at [155, 147] on div at bounding box center [156, 156] width 2 height 43
click at [145, 147] on div at bounding box center [146, 156] width 2 height 43
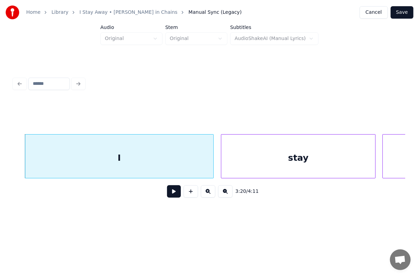
scroll to position [0, 13847]
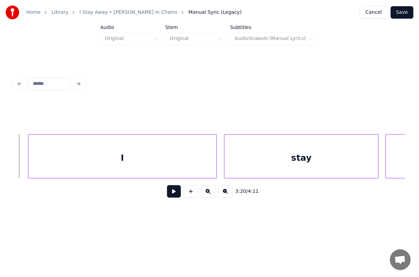
click at [172, 197] on button at bounding box center [174, 191] width 14 height 12
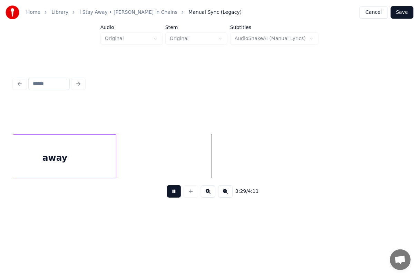
click at [173, 195] on button at bounding box center [174, 191] width 14 height 12
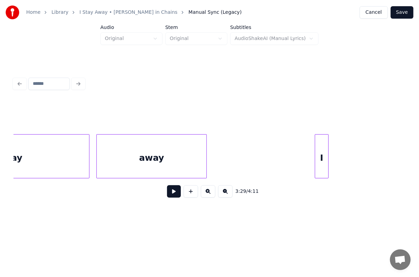
click at [328, 156] on div "I" at bounding box center [321, 158] width 13 height 47
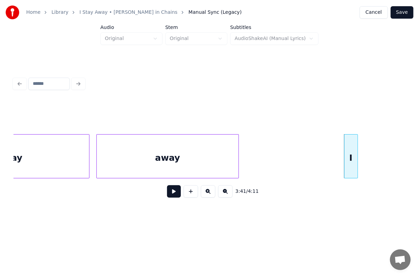
click at [237, 144] on div at bounding box center [237, 156] width 2 height 43
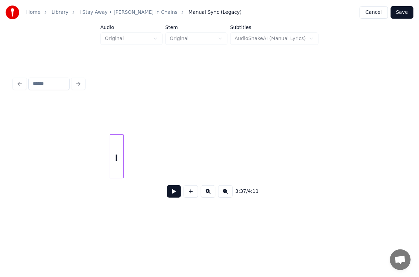
scroll to position [0, 15157]
click at [293, 160] on div "I" at bounding box center [292, 158] width 13 height 47
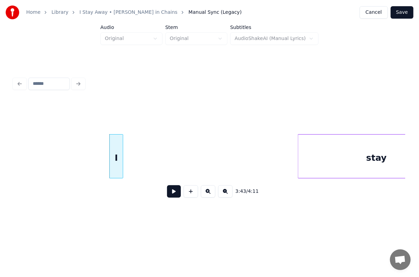
scroll to position [0, 15377]
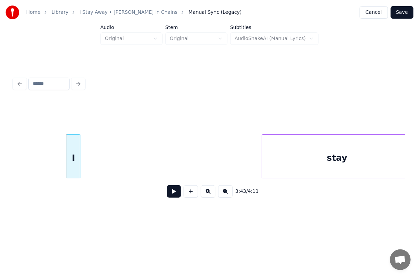
click at [262, 145] on div at bounding box center [263, 156] width 2 height 43
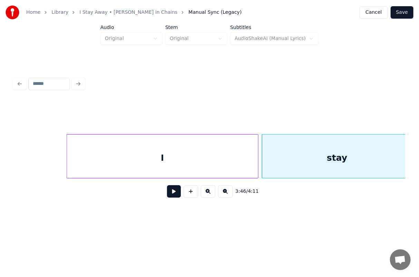
click at [257, 147] on div at bounding box center [257, 156] width 2 height 43
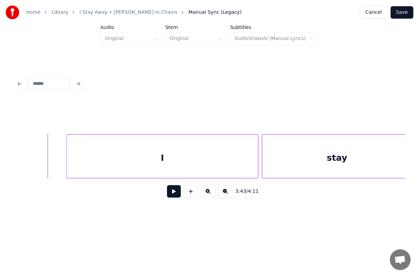
click at [171, 196] on button at bounding box center [174, 191] width 14 height 12
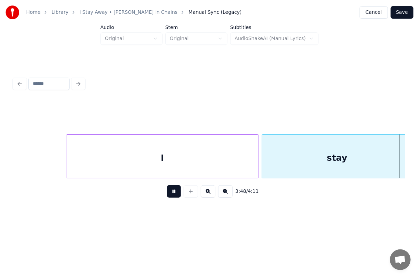
scroll to position [0, 15768]
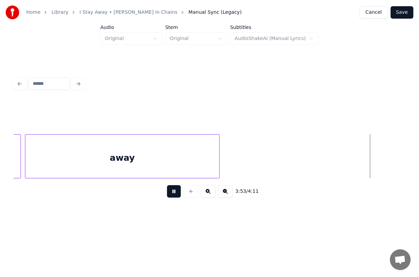
click at [176, 192] on button at bounding box center [174, 191] width 14 height 12
click at [109, 153] on div "away" at bounding box center [122, 158] width 194 height 47
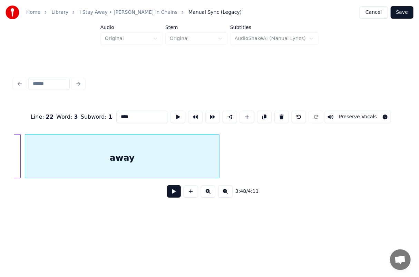
click at [171, 194] on button at bounding box center [174, 191] width 14 height 12
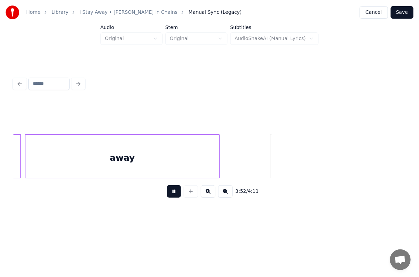
click at [171, 194] on button at bounding box center [174, 191] width 14 height 12
click at [190, 196] on button at bounding box center [190, 191] width 14 height 12
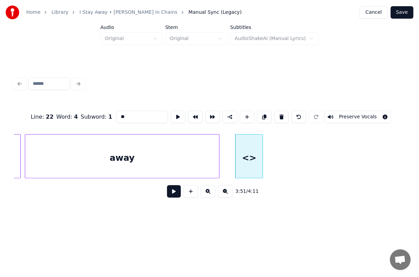
click at [128, 114] on input "**" at bounding box center [142, 117] width 52 height 12
drag, startPoint x: 137, startPoint y: 116, endPoint x: 108, endPoint y: 114, distance: 29.0
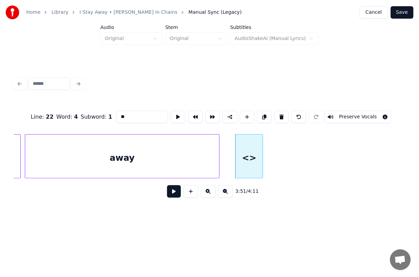
click at [108, 114] on div "Line : 22 Word : 4 Subword : 1 ** Preserve Vocals" at bounding box center [209, 117] width 391 height 34
click at [138, 159] on div "away" at bounding box center [122, 158] width 194 height 47
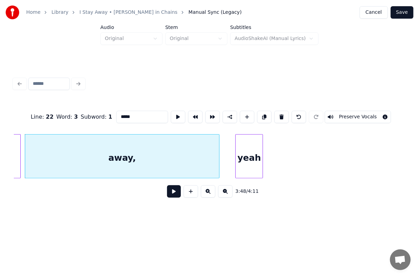
click at [118, 149] on div "away," at bounding box center [122, 158] width 194 height 47
type input "*****"
click at [173, 191] on button at bounding box center [174, 191] width 14 height 12
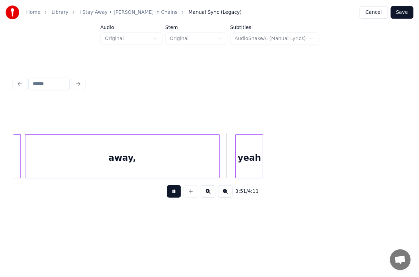
click at [171, 195] on button at bounding box center [174, 191] width 14 height 12
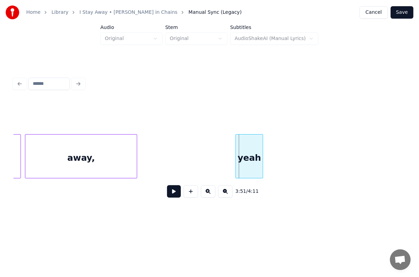
click at [135, 147] on div at bounding box center [136, 156] width 2 height 43
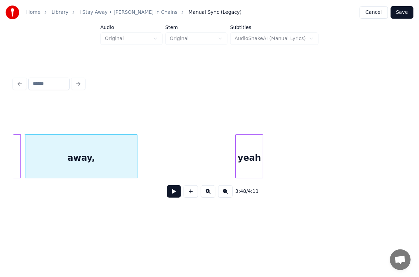
click at [137, 147] on div at bounding box center [136, 156] width 2 height 43
click at [229, 145] on div "yeah" at bounding box center [226, 158] width 27 height 47
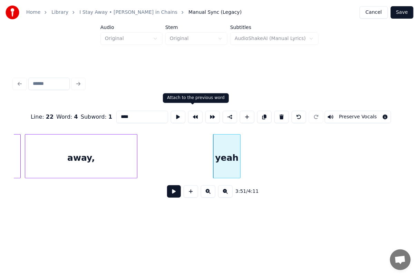
click at [192, 114] on button at bounding box center [195, 117] width 14 height 12
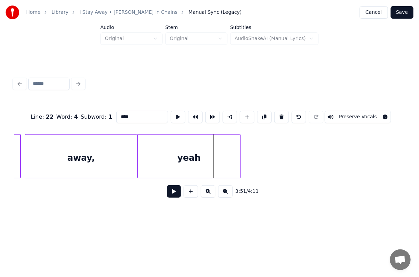
click at [66, 160] on div "away," at bounding box center [81, 158] width 112 height 47
type input "*****"
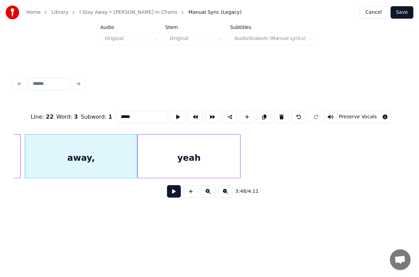
click at [174, 197] on button at bounding box center [174, 191] width 14 height 12
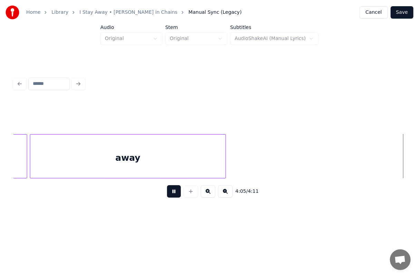
scroll to position [0, 16943]
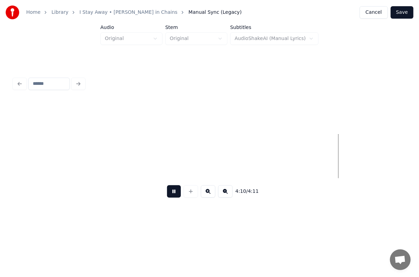
click at [176, 194] on button at bounding box center [174, 191] width 14 height 12
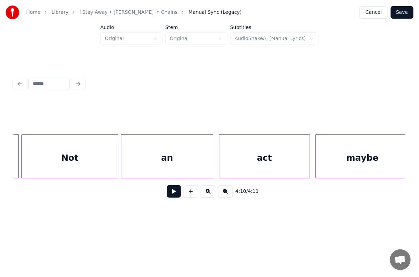
scroll to position [0, 11918]
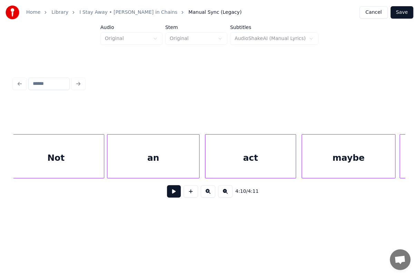
click at [247, 162] on div "act" at bounding box center [250, 158] width 90 height 47
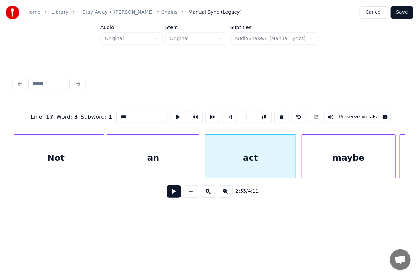
click at [175, 195] on button at bounding box center [174, 191] width 14 height 12
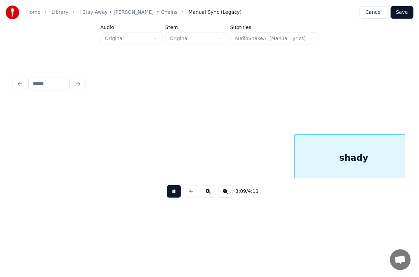
scroll to position [0, 13094]
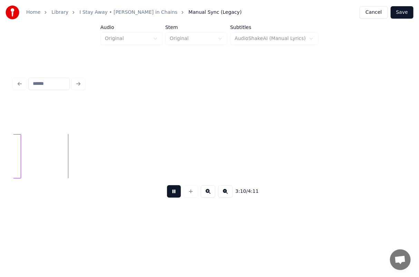
click at [176, 194] on button at bounding box center [174, 191] width 14 height 12
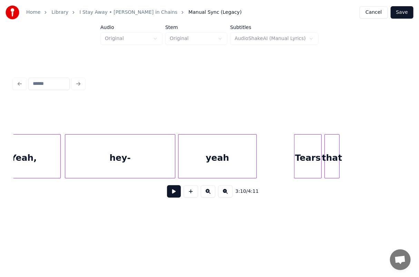
scroll to position [0, 5853]
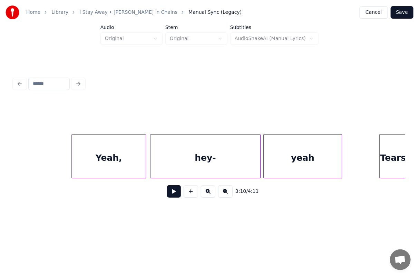
click at [404, 13] on button "Save" at bounding box center [401, 12] width 23 height 12
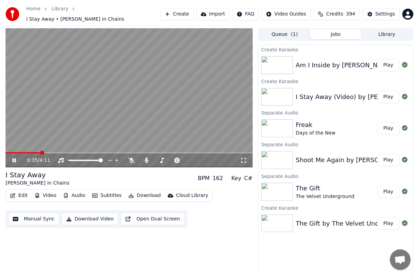
click at [12, 158] on icon at bounding box center [13, 160] width 3 height 4
click at [385, 14] on div "Settings" at bounding box center [385, 14] width 20 height 7
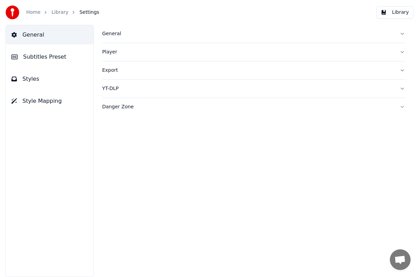
click at [51, 58] on span "Subtitles Preset" at bounding box center [44, 57] width 43 height 8
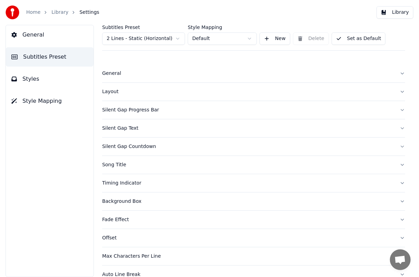
click at [178, 39] on html "Home Library Settings Library General Subtitles Preset Styles Style Mapping Sub…" at bounding box center [209, 138] width 419 height 277
click at [115, 92] on div "Layout" at bounding box center [248, 91] width 292 height 7
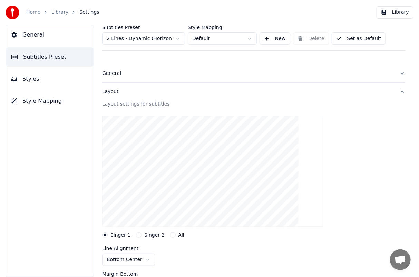
click at [176, 38] on html "Home Library Settings Library General Subtitles Preset Styles Style Mapping Sub…" at bounding box center [209, 138] width 419 height 277
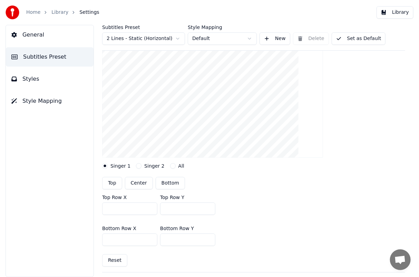
scroll to position [103, 0]
